Goal: Ask a question

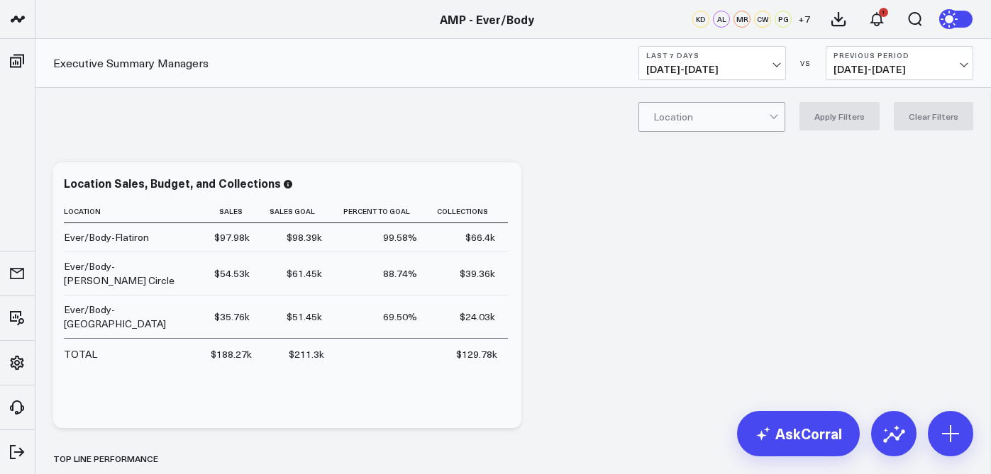
click at [764, 55] on b "Last 7 Days" at bounding box center [712, 55] width 132 height 9
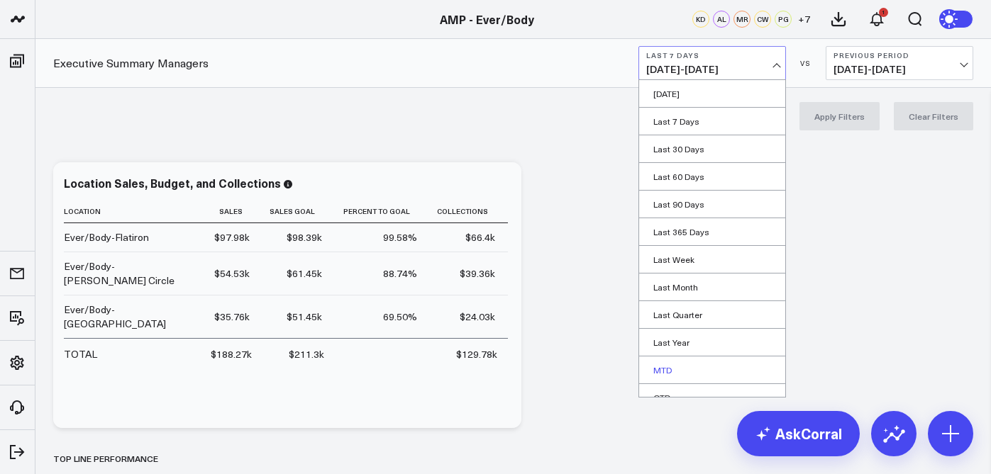
click at [674, 368] on link "MTD" at bounding box center [712, 370] width 146 height 27
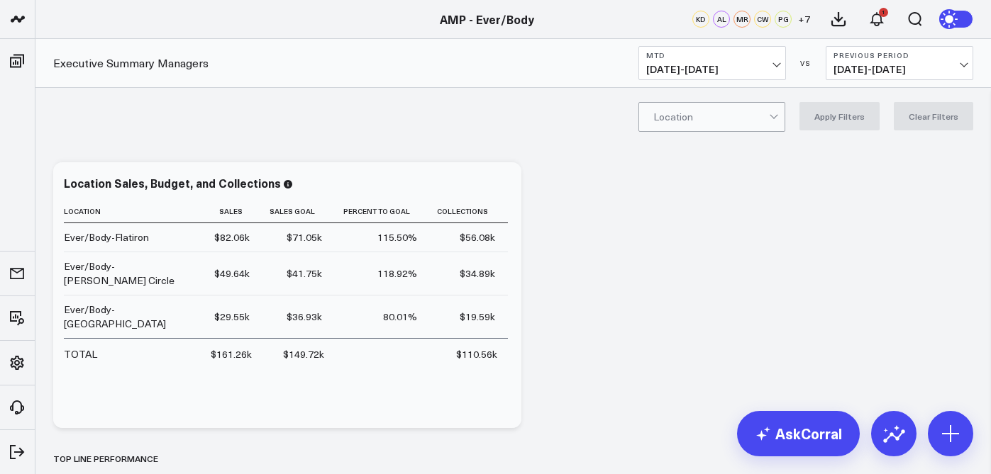
click at [764, 127] on div at bounding box center [711, 117] width 116 height 28
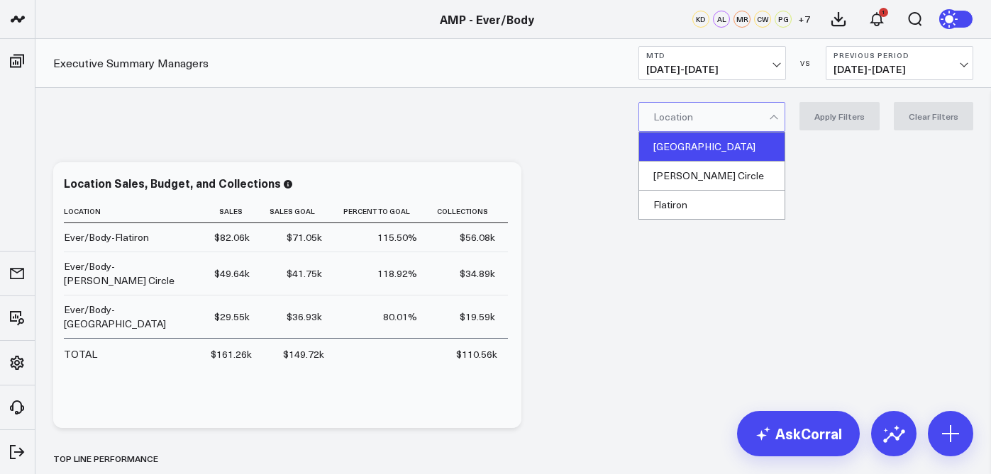
click at [769, 143] on div "[GEOGRAPHIC_DATA]" at bounding box center [711, 147] width 145 height 29
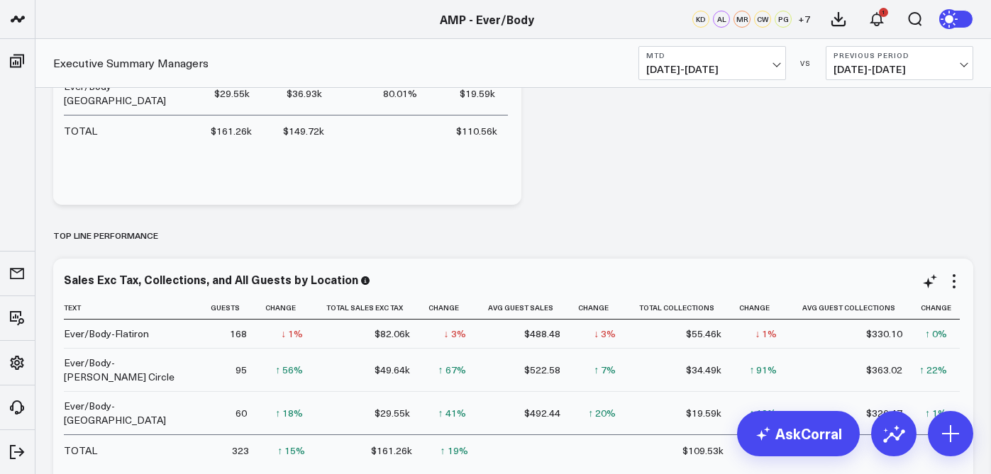
scroll to position [253, 0]
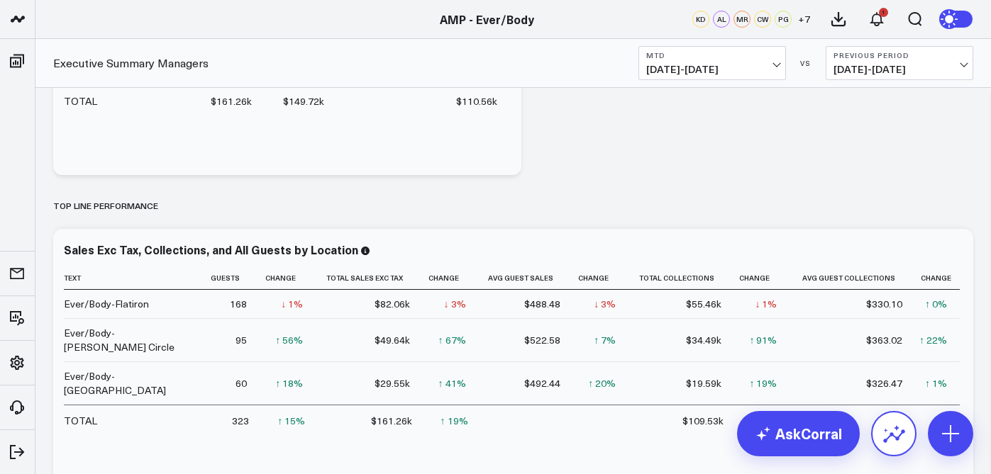
click at [877, 436] on button at bounding box center [893, 433] width 45 height 45
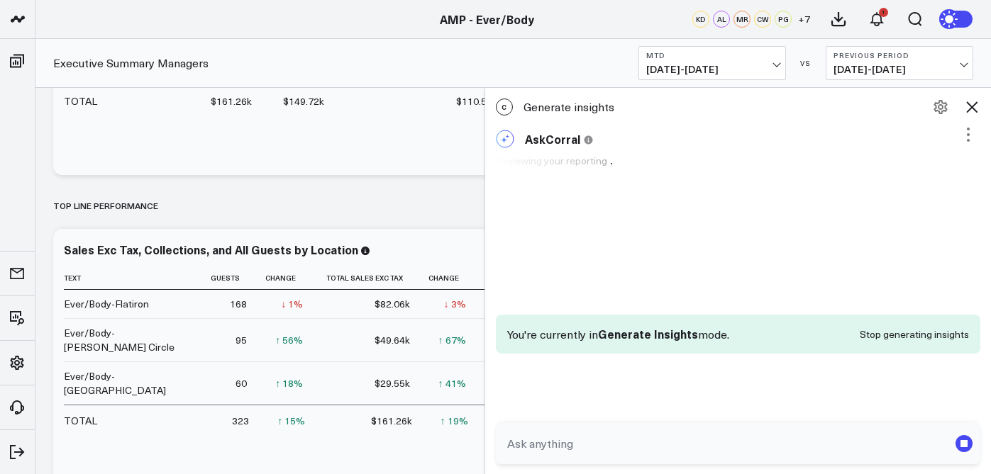
click at [538, 458] on form at bounding box center [738, 443] width 485 height 41
click at [536, 455] on textarea at bounding box center [726, 444] width 445 height 26
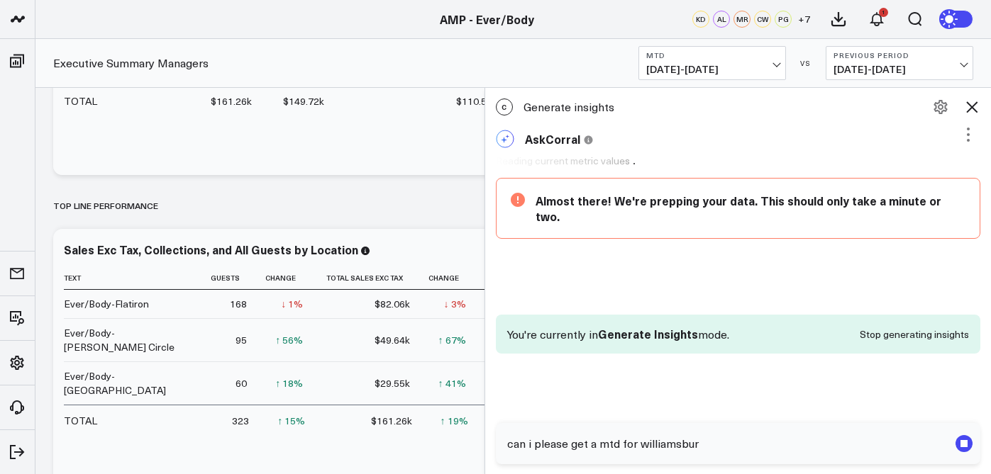
type textarea "can i please get a mtd for [GEOGRAPHIC_DATA]"
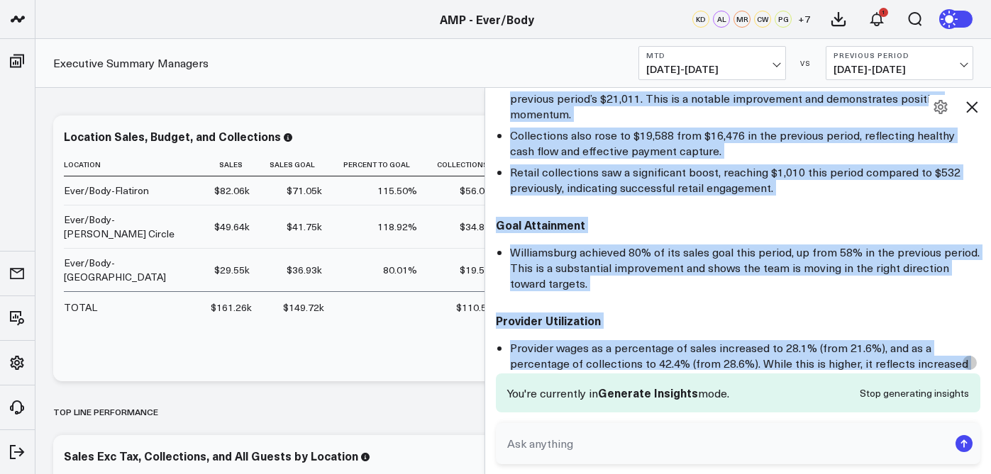
scroll to position [2062, 0]
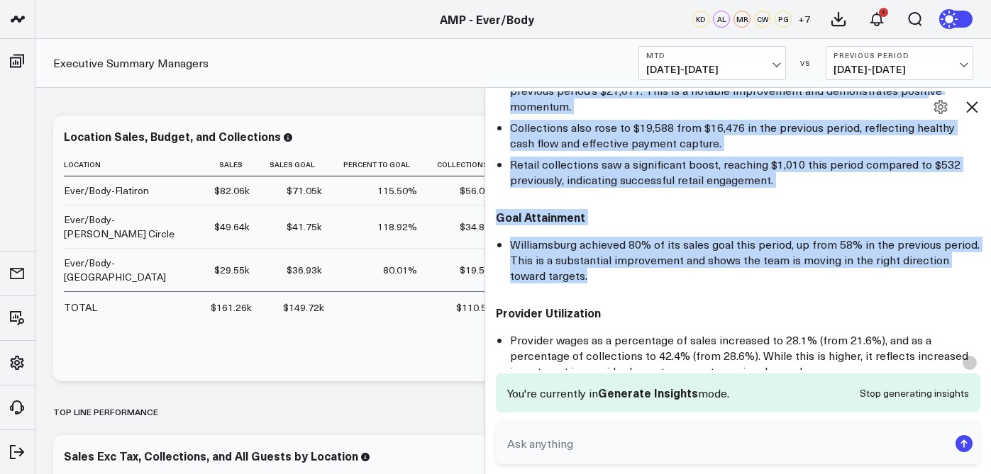
drag, startPoint x: 498, startPoint y: 219, endPoint x: 636, endPoint y: 242, distance: 140.1
click at [636, 242] on div "Here’s a high-level, positive, and data-driven Month-to-Date (MTD) performance …" at bounding box center [738, 474] width 485 height 1090
copy div "Revenue & Collections [GEOGRAPHIC_DATA] generated $29,546 in sales MTD, a stron…"
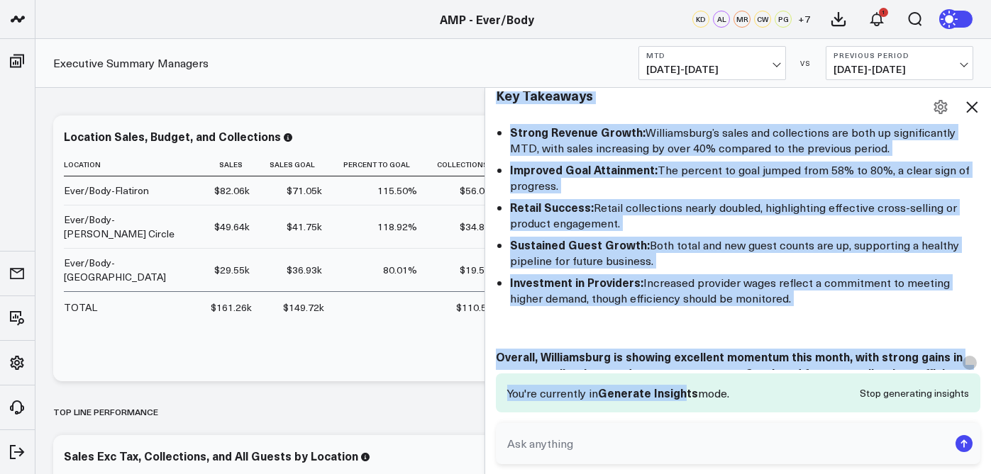
scroll to position [2725, 0]
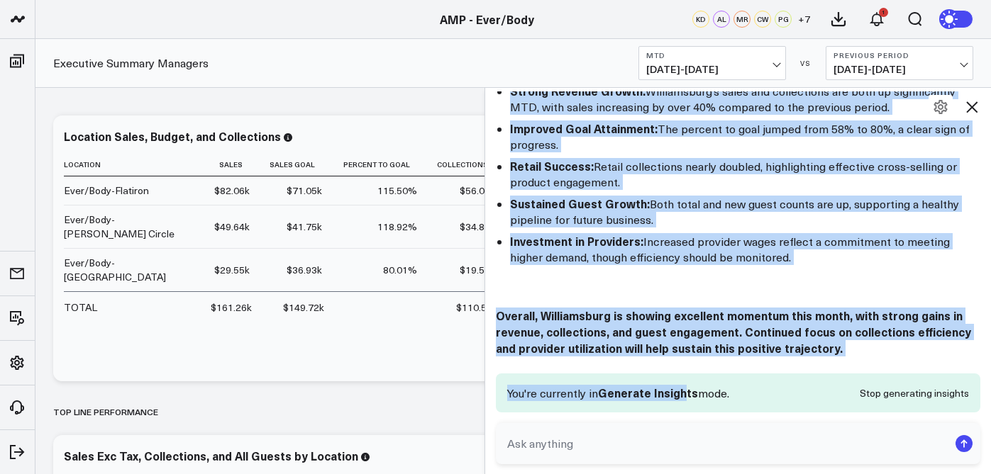
drag, startPoint x: 495, startPoint y: 145, endPoint x: 808, endPoint y: 192, distance: 316.2
copy div "Loremipsumdo sitametc 86 adipis ELI, se doei 28 te inc utlabore etdolo, magn al…"
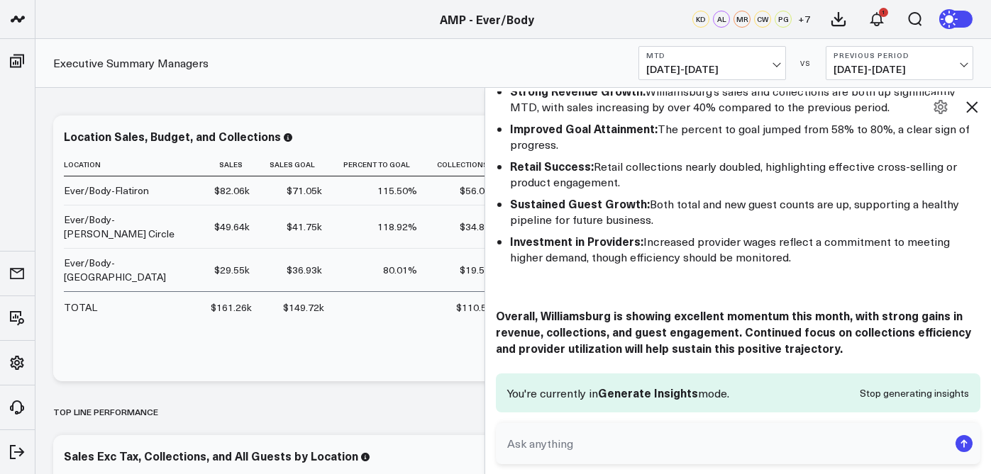
click at [614, 449] on textarea at bounding box center [726, 444] width 445 height 26
type textarea "w"
click at [978, 106] on icon at bounding box center [971, 107] width 17 height 17
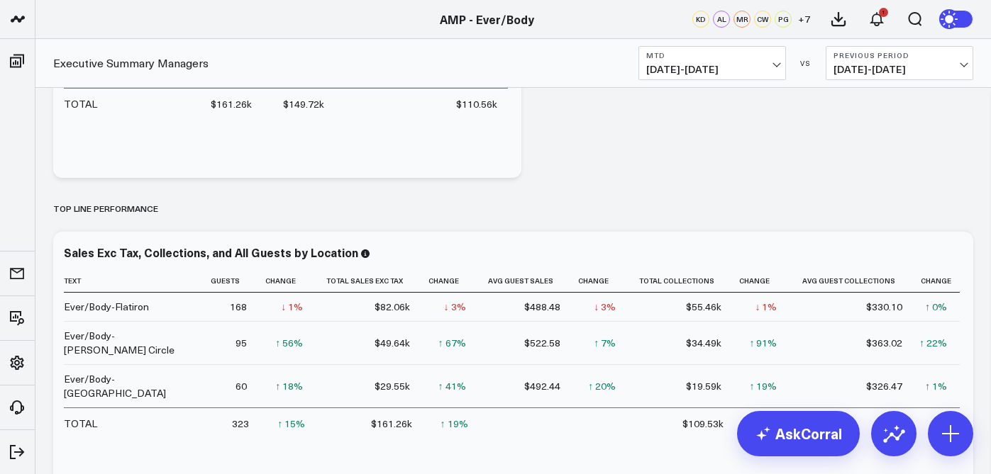
scroll to position [263, 0]
